Goal: Task Accomplishment & Management: Manage account settings

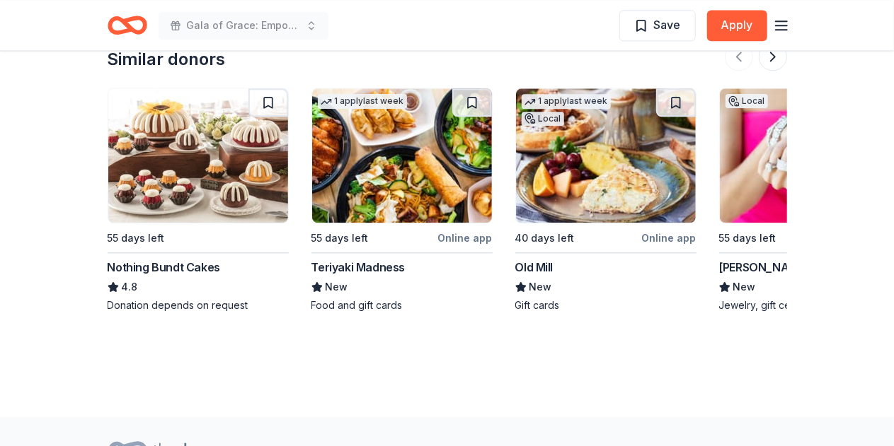
scroll to position [1660, 0]
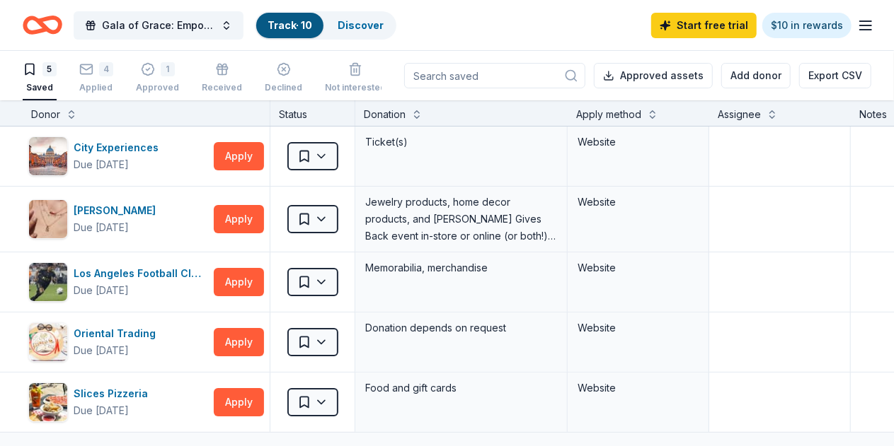
scroll to position [62, 6]
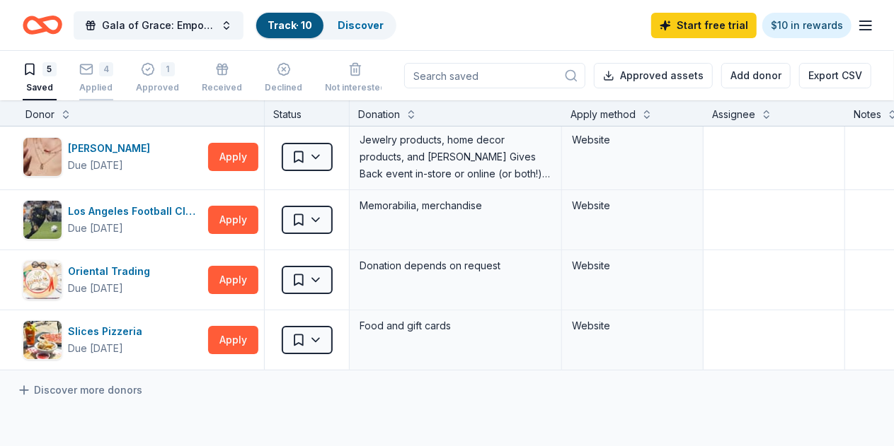
click at [110, 74] on div "4" at bounding box center [96, 69] width 34 height 14
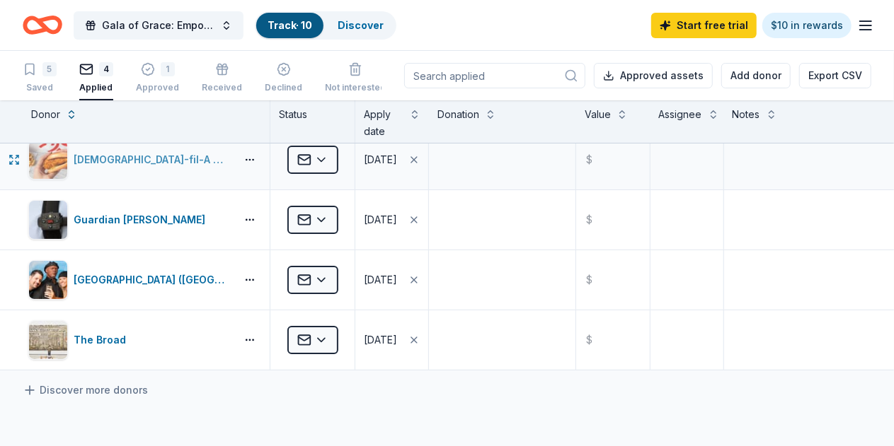
scroll to position [0, 6]
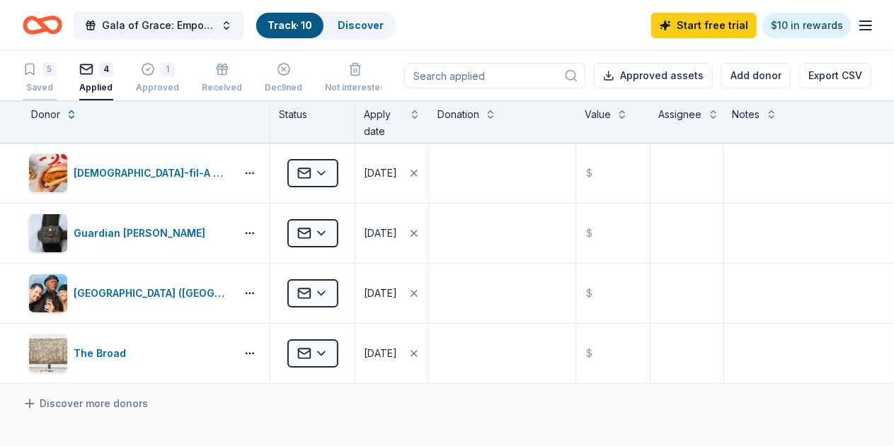
click at [52, 71] on div "5" at bounding box center [40, 69] width 34 height 14
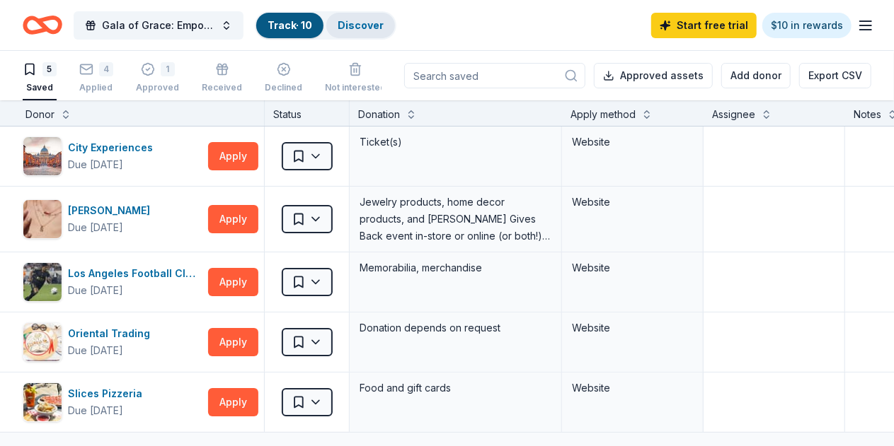
click at [377, 28] on link "Discover" at bounding box center [360, 25] width 46 height 12
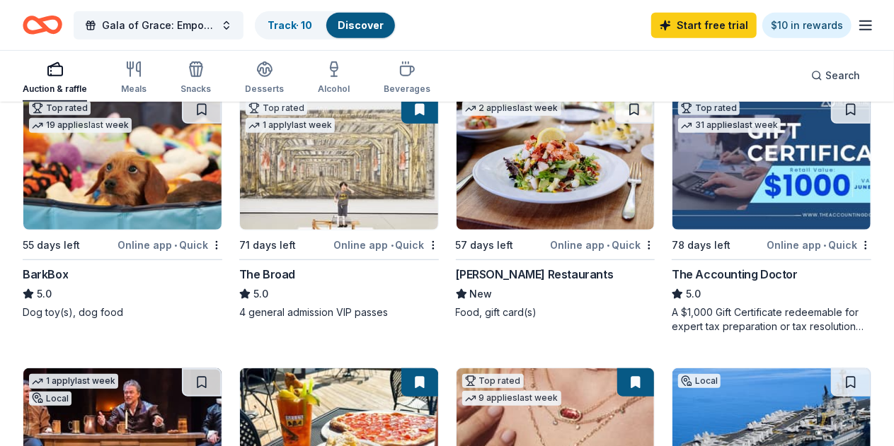
scroll to position [437, 0]
